Goal: Transaction & Acquisition: Download file/media

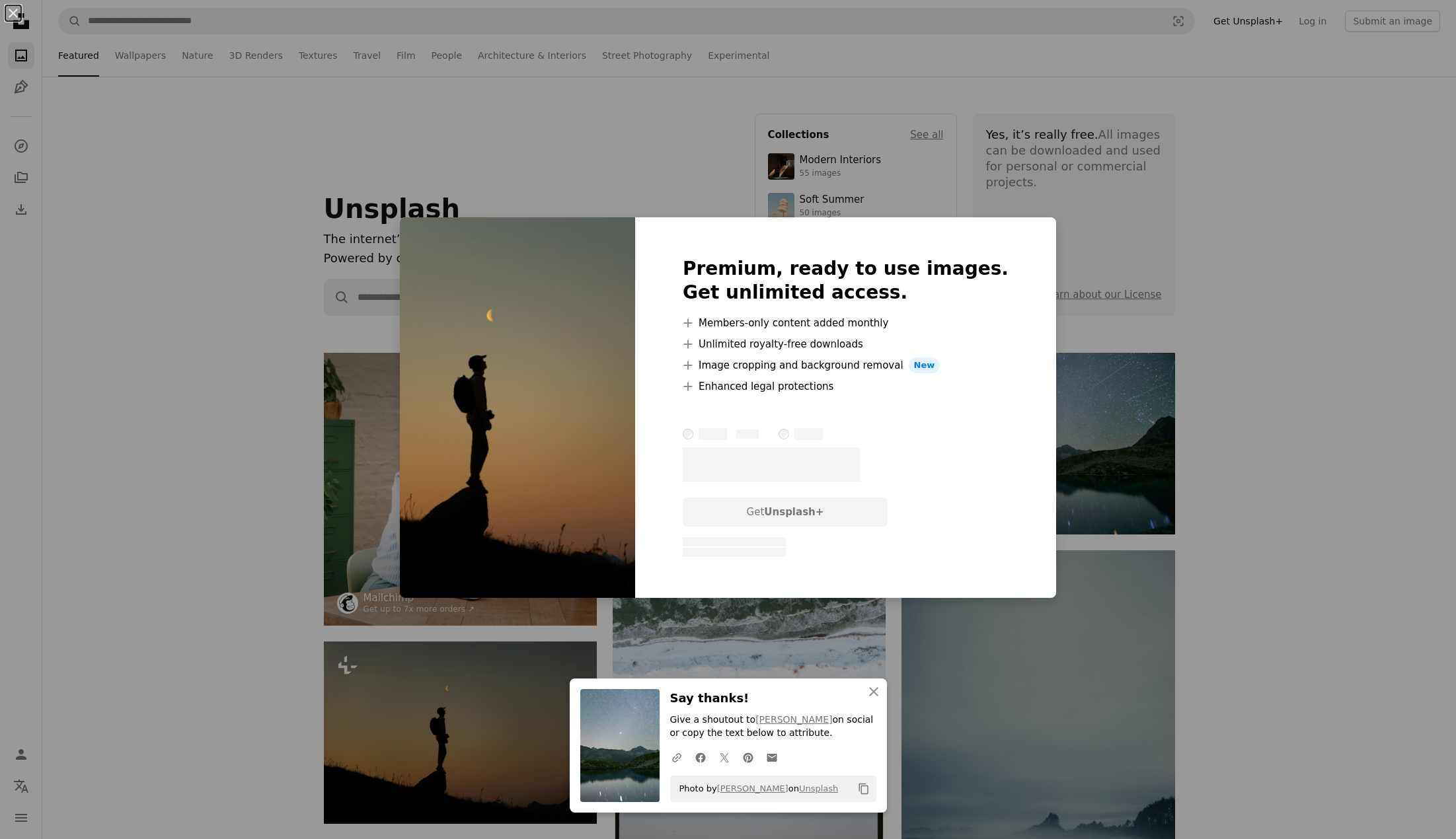
scroll to position [220, 0]
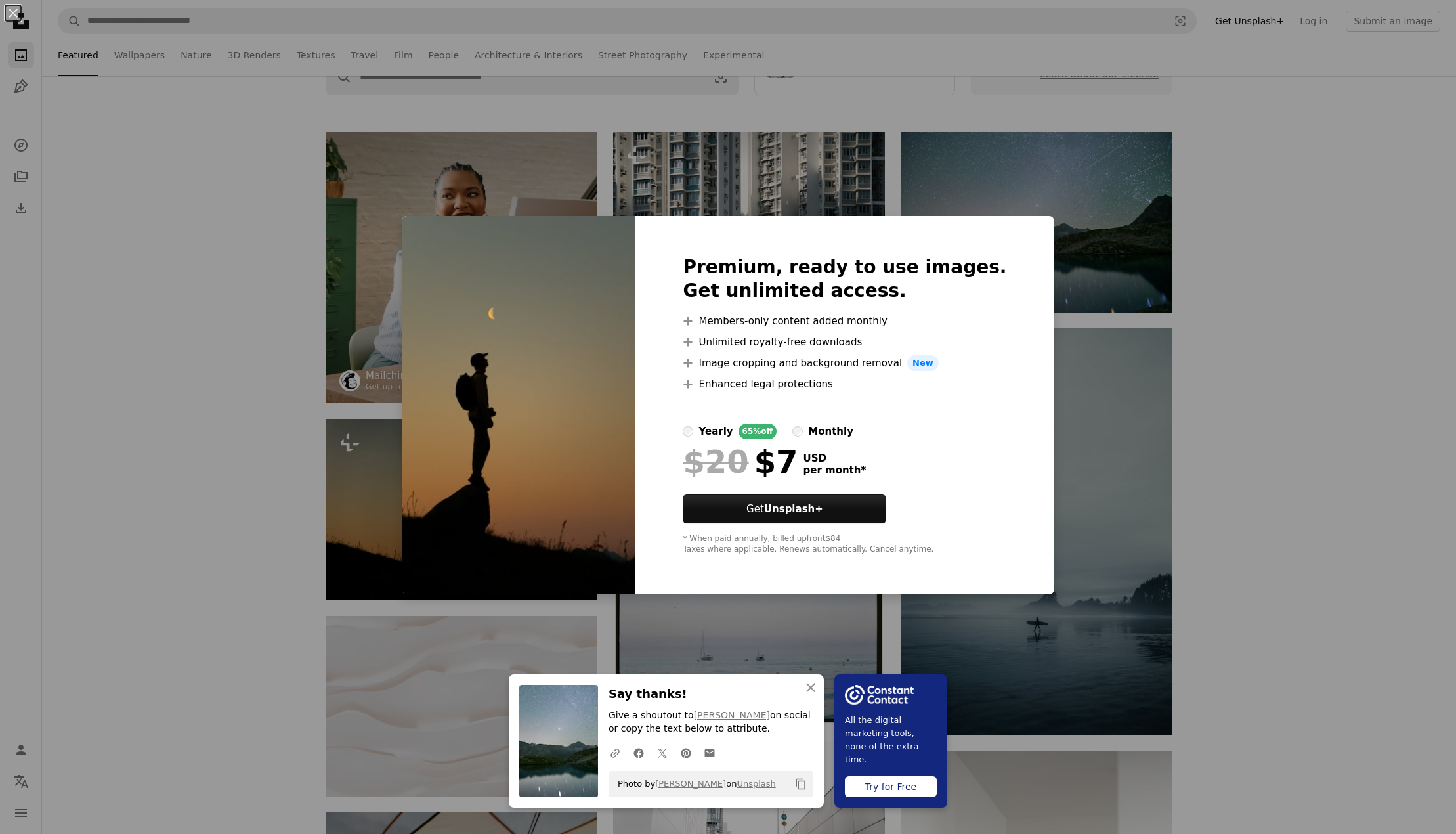
click at [1241, 459] on div "An X shape An X shape Close Say thanks! Give a shoutout to [PERSON_NAME] on soc…" at bounding box center [728, 417] width 1456 height 834
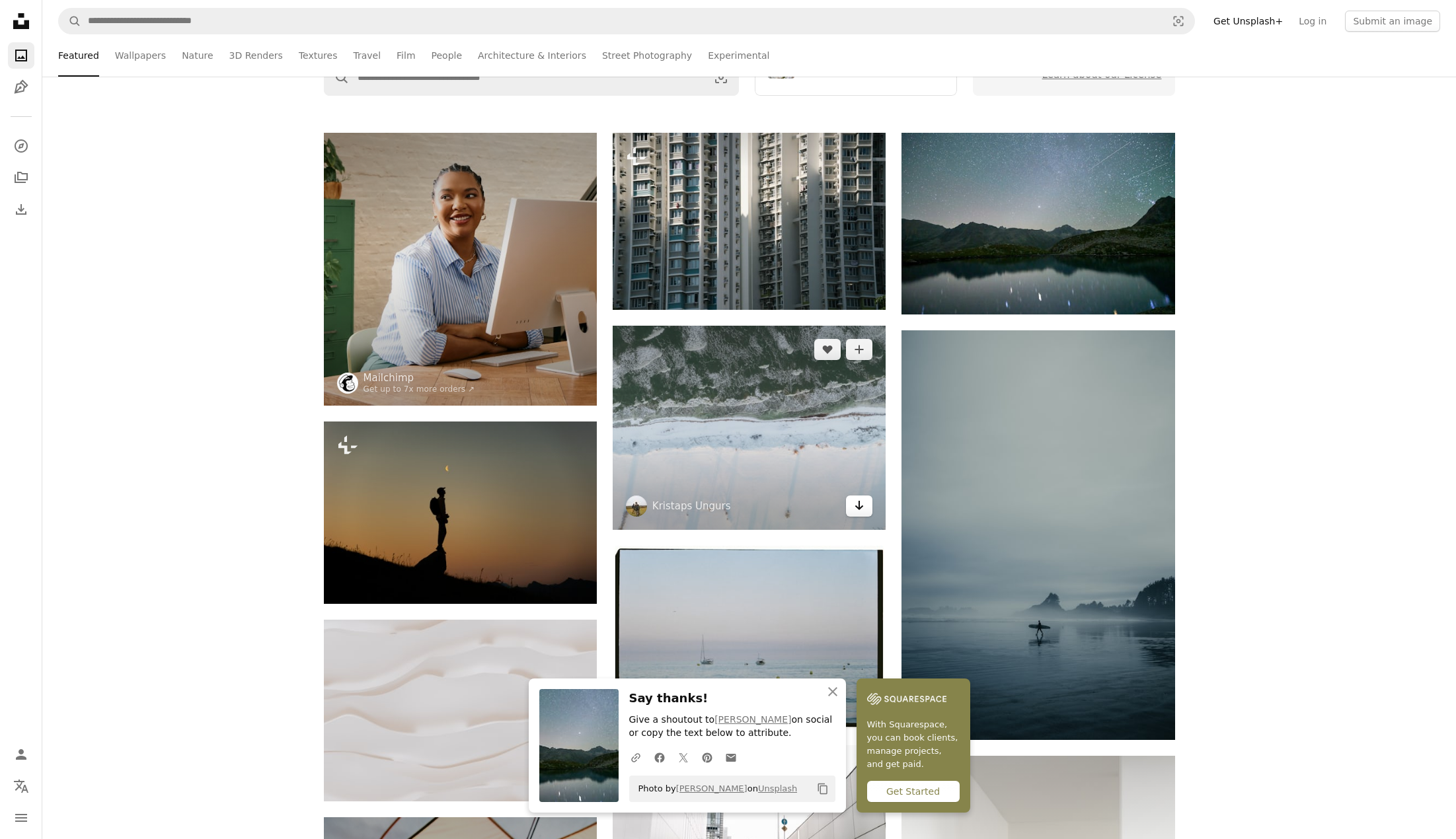
click at [857, 506] on icon "Arrow pointing down" at bounding box center [858, 505] width 10 height 16
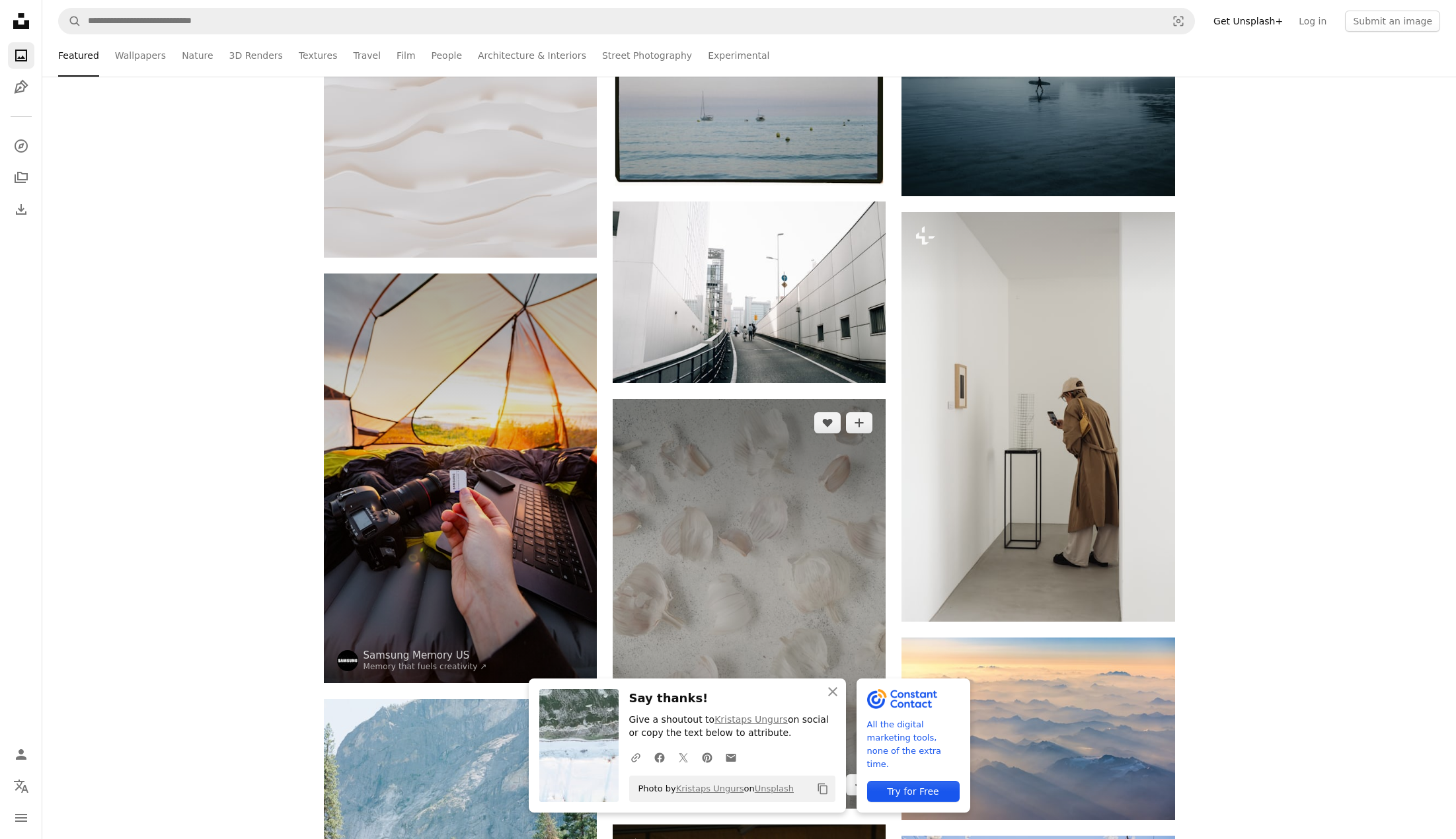
scroll to position [771, 0]
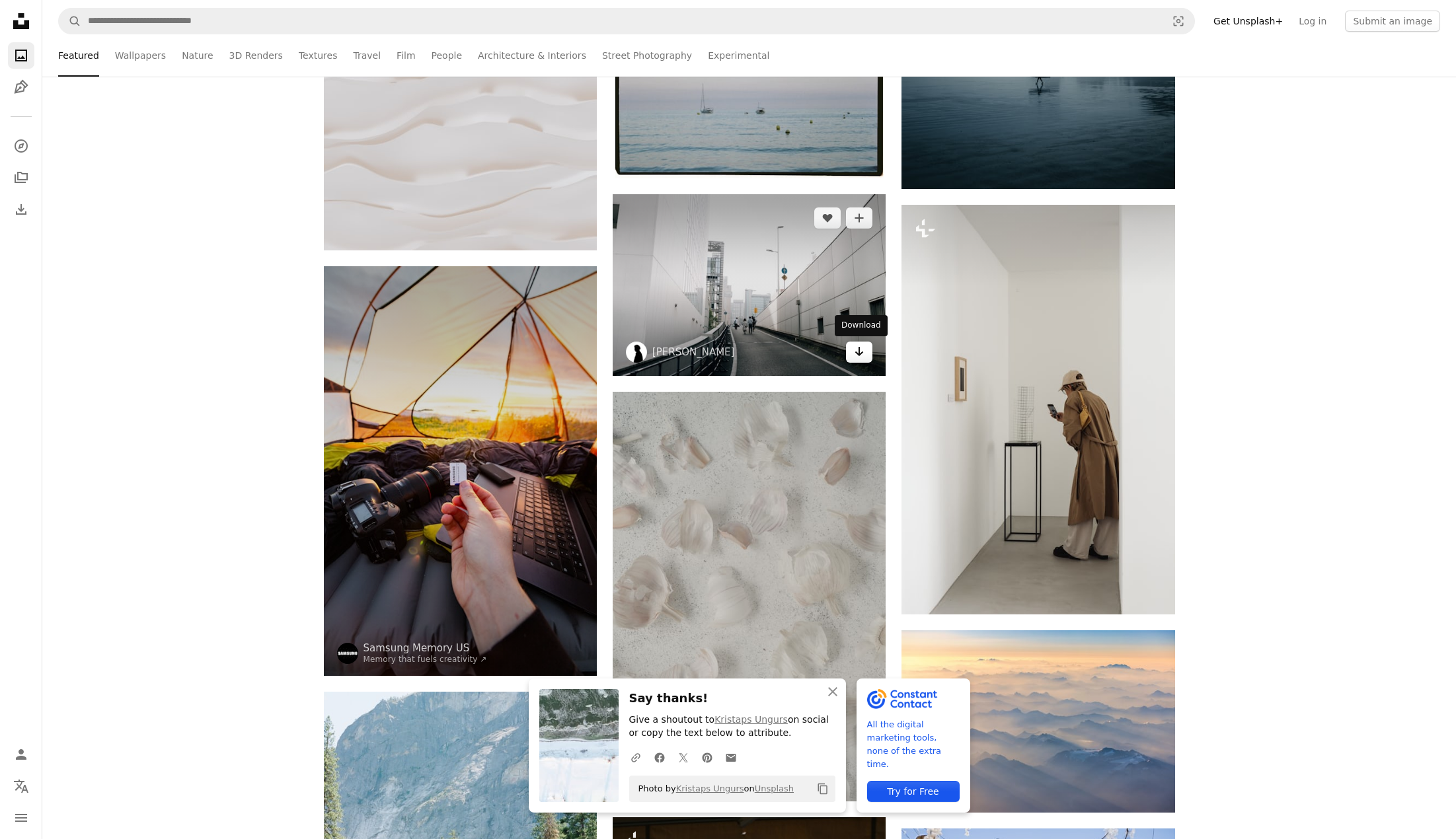
click at [866, 354] on link "Arrow pointing down" at bounding box center [858, 351] width 26 height 21
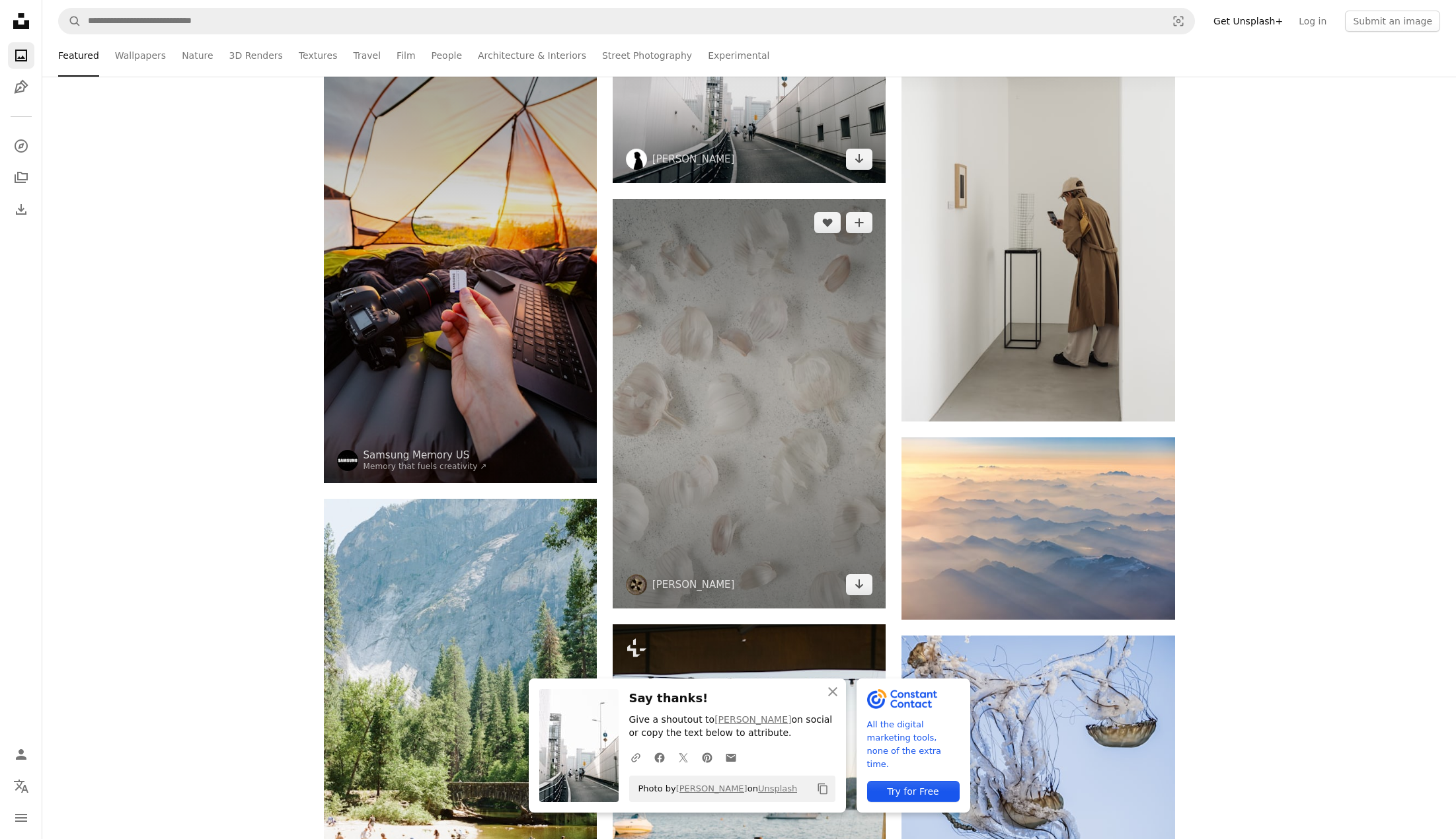
scroll to position [1102, 0]
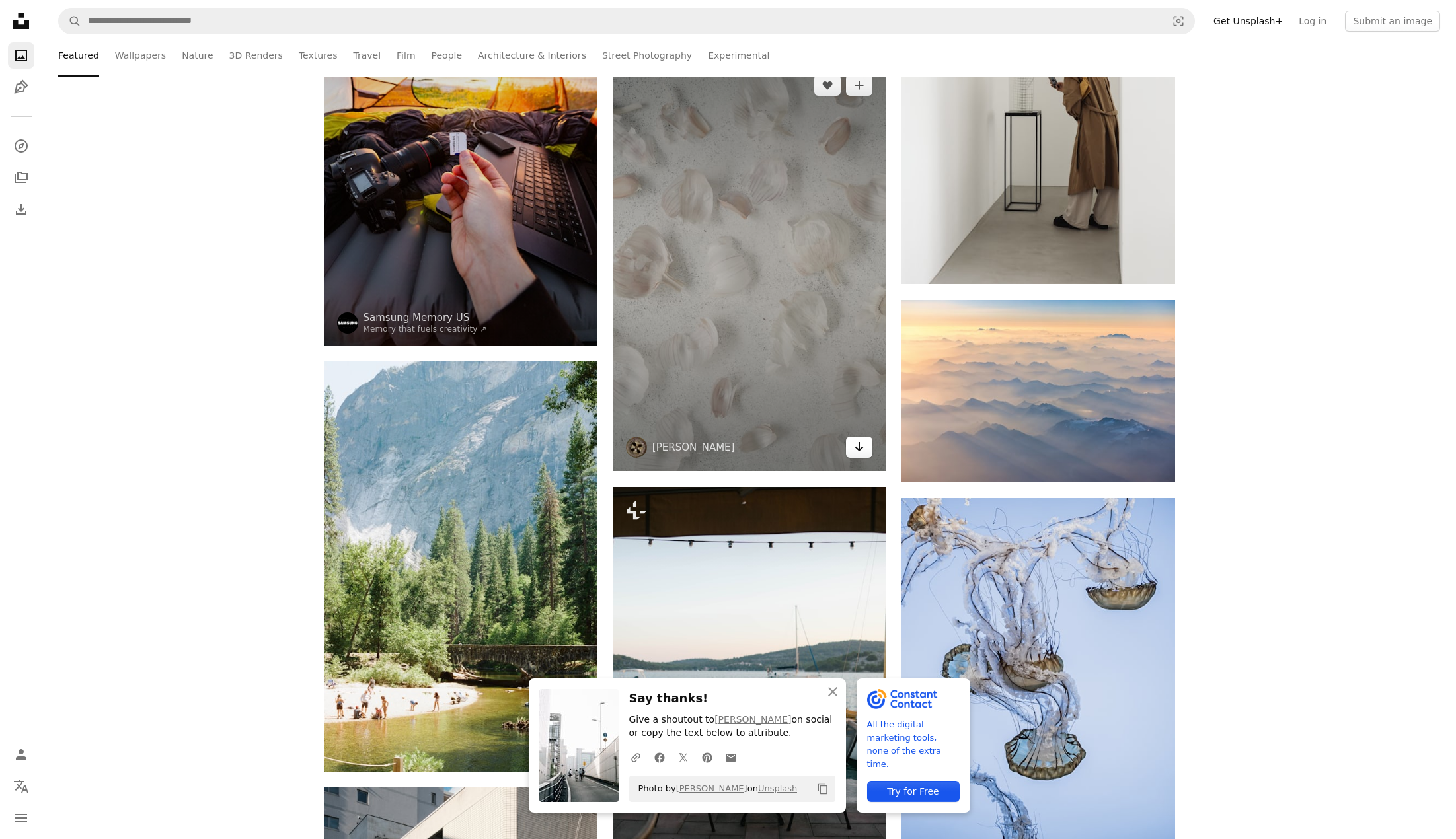
click at [856, 447] on icon "Download" at bounding box center [858, 447] width 8 height 9
